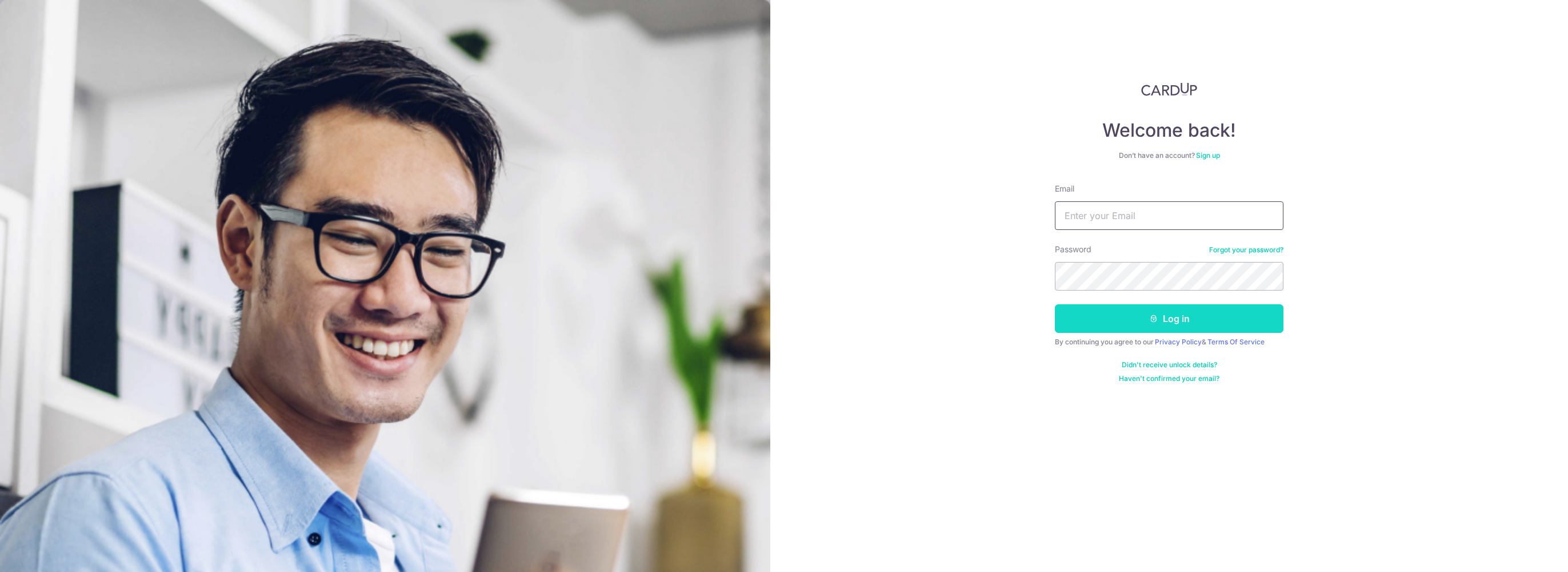
type input "[PERSON_NAME][EMAIL_ADDRESS][DOMAIN_NAME]"
click at [1111, 308] on button "Log in" at bounding box center [1169, 318] width 229 height 29
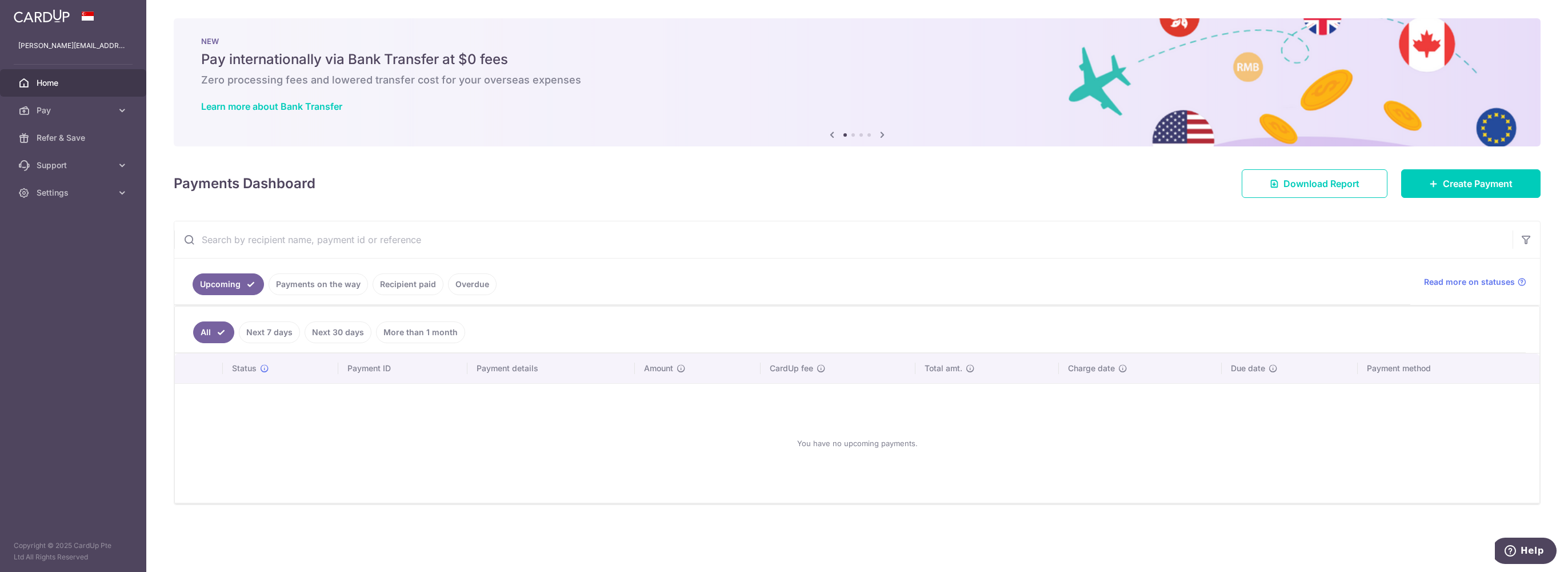
click at [465, 282] on link "Overdue" at bounding box center [472, 284] width 49 height 22
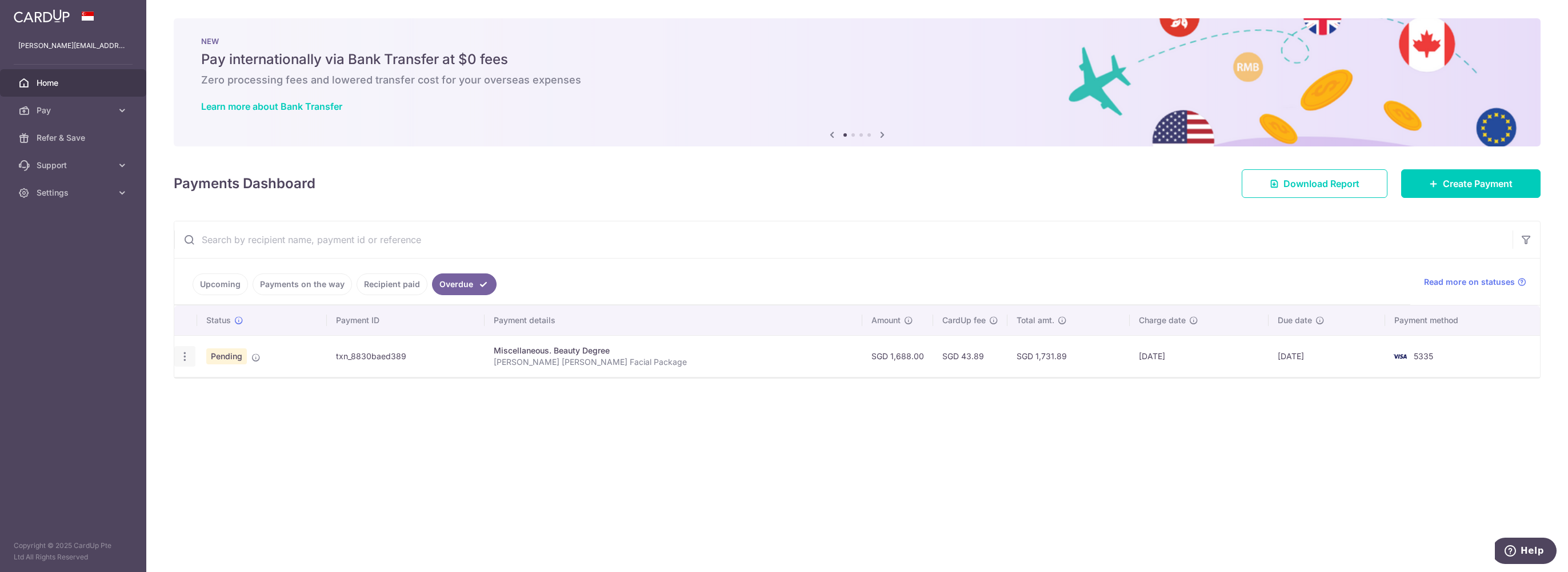
click at [181, 350] on icon "button" at bounding box center [185, 356] width 12 height 12
click at [231, 409] on span "Cancel payment" at bounding box center [246, 415] width 77 height 14
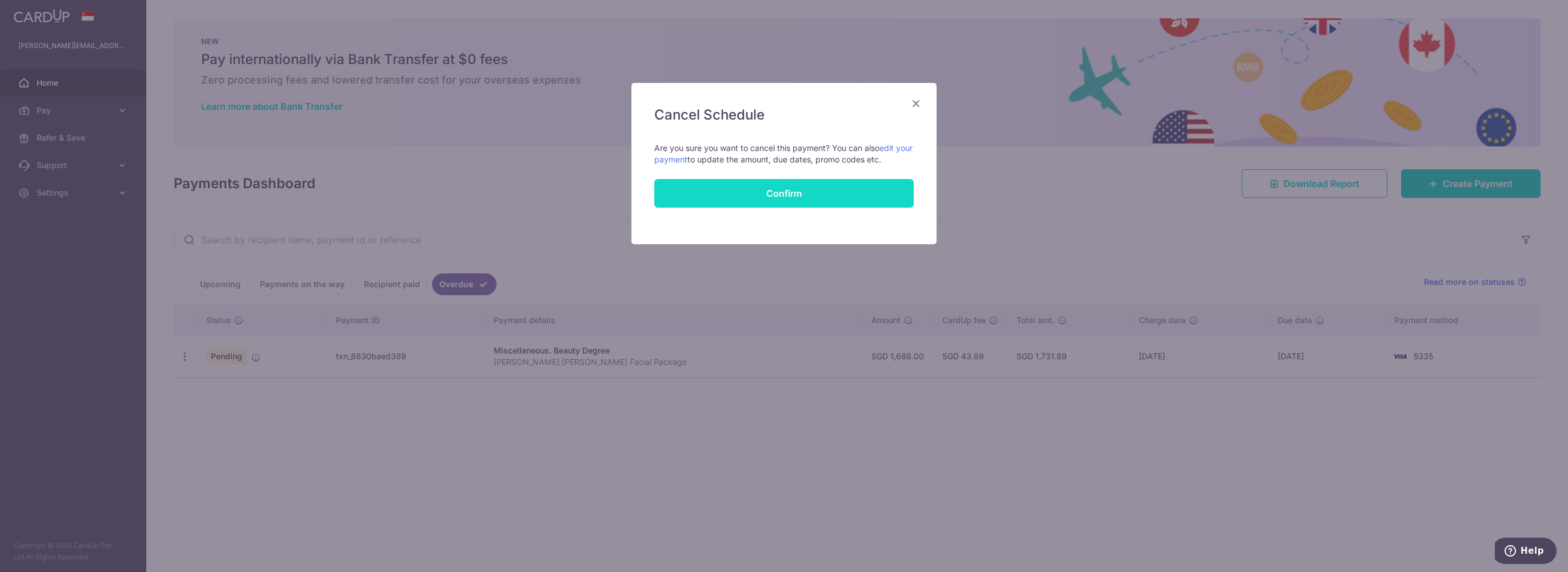
click at [772, 192] on input "Confirm" at bounding box center [784, 193] width 259 height 29
